Goal: Obtain resource: Obtain resource

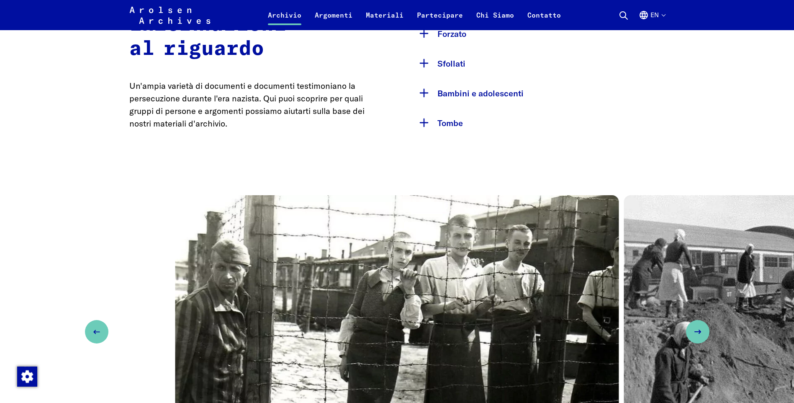
scroll to position [419, 0]
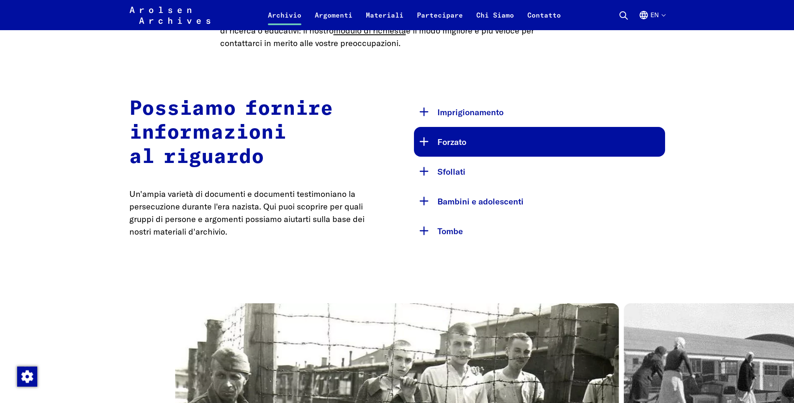
click at [422, 139] on button "Forzato" at bounding box center [539, 142] width 251 height 30
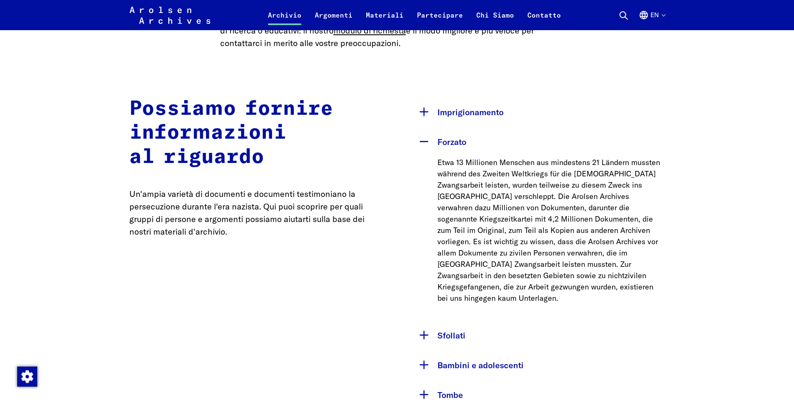
drag, startPoint x: 618, startPoint y: 141, endPoint x: 664, endPoint y: 19, distance: 131.0
click at [664, 19] on button "En" at bounding box center [652, 20] width 26 height 20
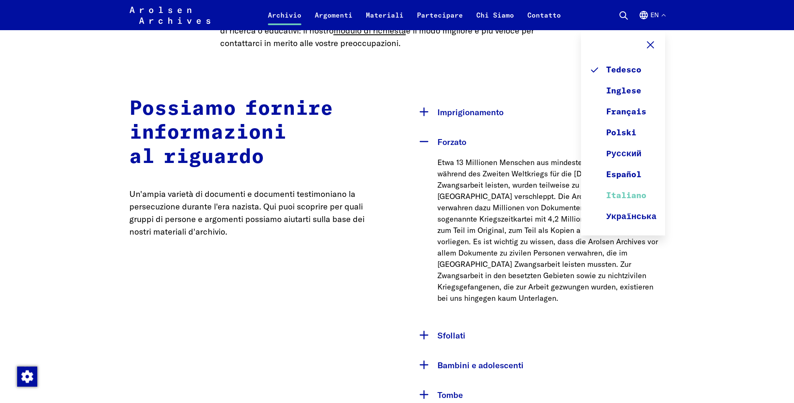
click at [643, 197] on font "Italiano" at bounding box center [626, 195] width 40 height 13
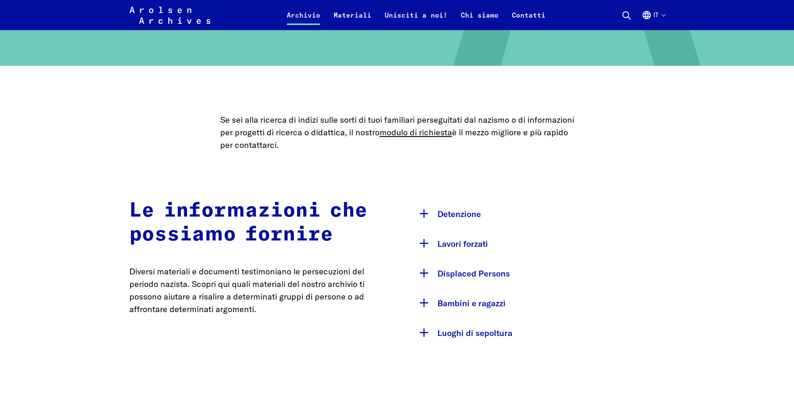
scroll to position [419, 0]
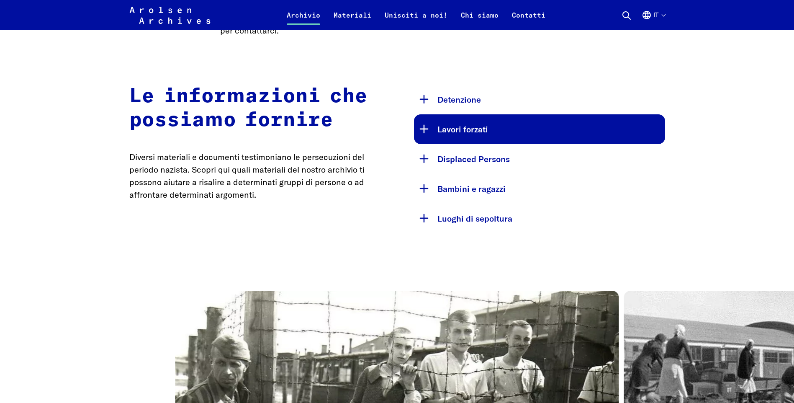
click at [429, 130] on button "Lavori forzati" at bounding box center [539, 129] width 251 height 30
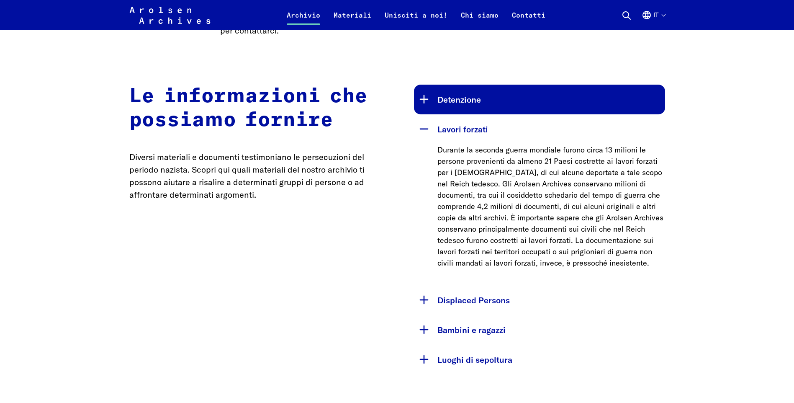
click at [432, 101] on button "Detenzione" at bounding box center [539, 100] width 251 height 30
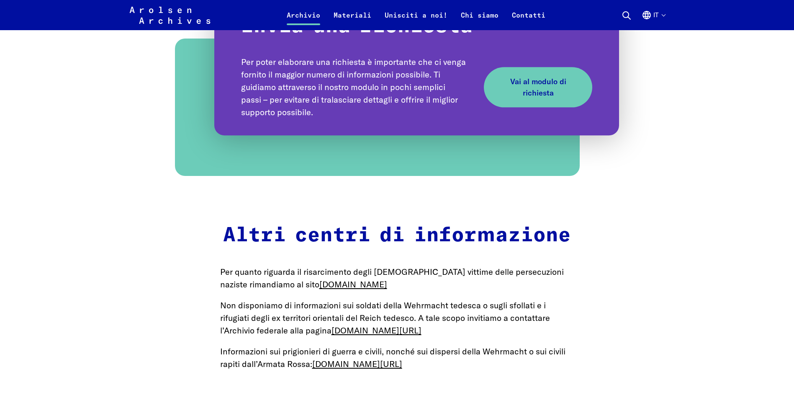
scroll to position [1130, 0]
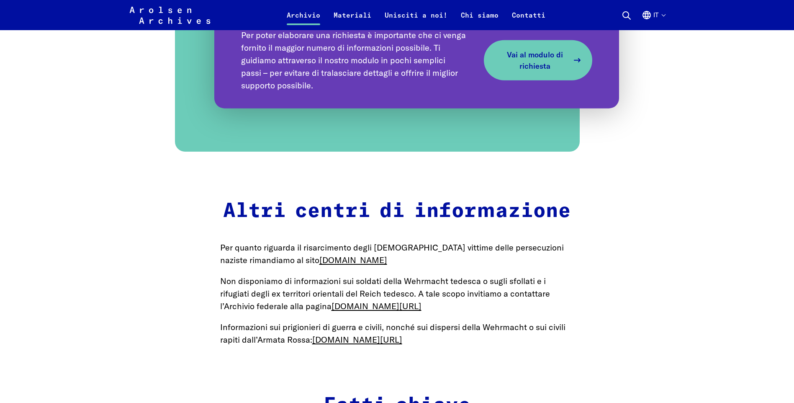
click at [540, 49] on span "Vai al modulo di richiesta" at bounding box center [535, 60] width 69 height 23
